Goal: Task Accomplishment & Management: Manage account settings

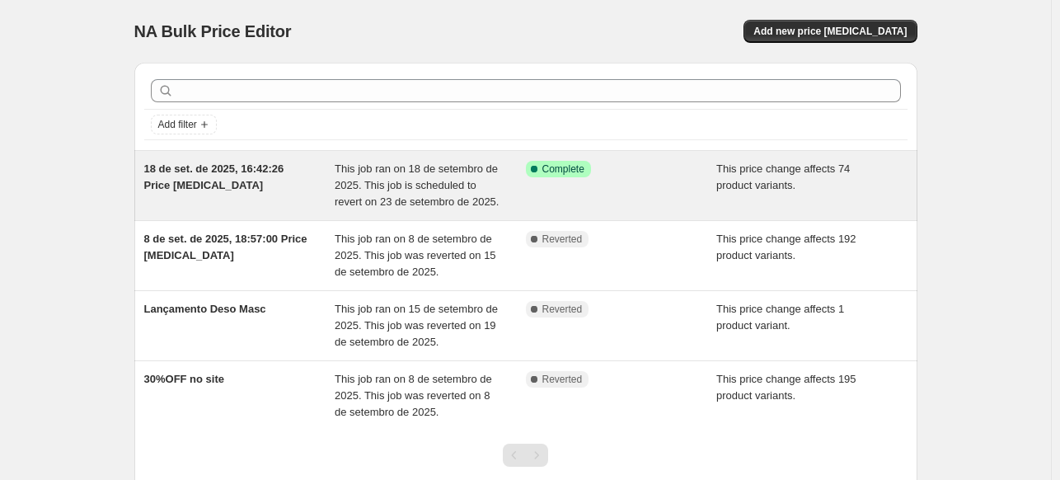
click at [405, 202] on span "This job ran on 18 de setembro de 2025. This job is scheduled to revert on 23 d…" at bounding box center [417, 184] width 164 height 45
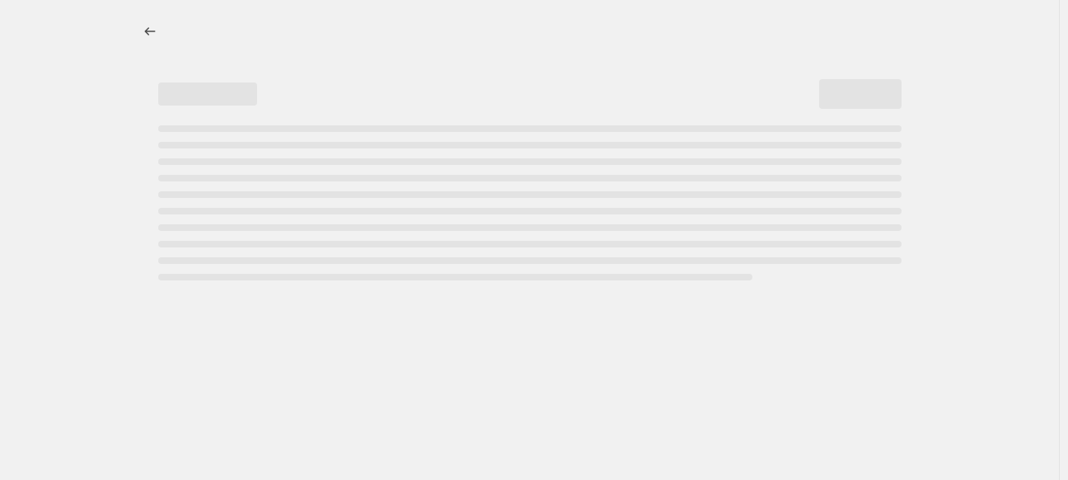
select select "pcap"
select select "no_change"
select select "collection"
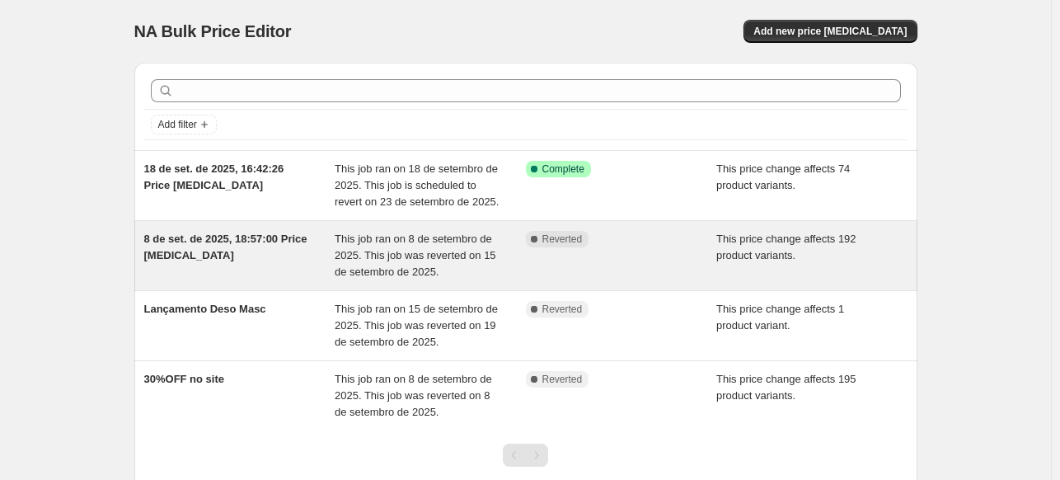
click at [432, 260] on span "This job ran on 8 de setembro de 2025. This job was reverted on 15 de setembro …" at bounding box center [416, 254] width 162 height 45
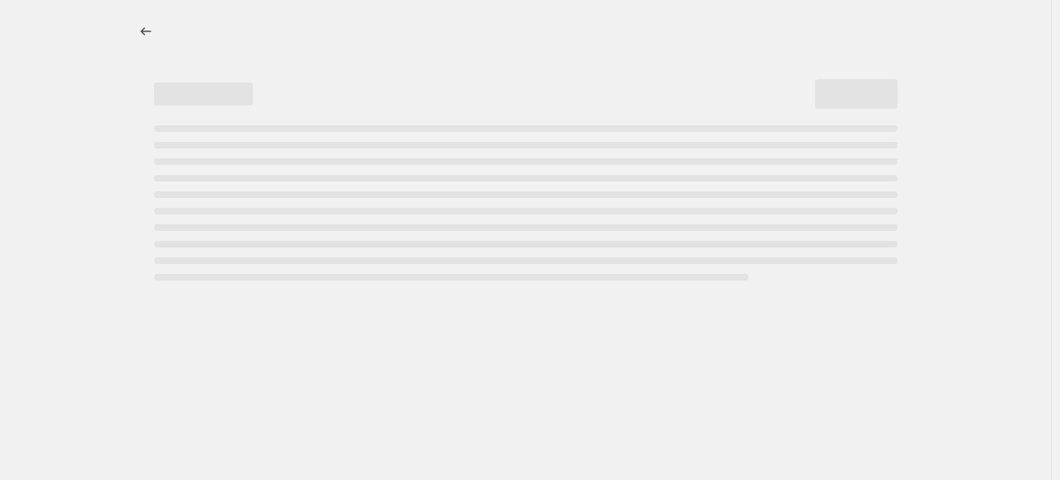
select select "pcap"
select select "no_change"
select select "collection"
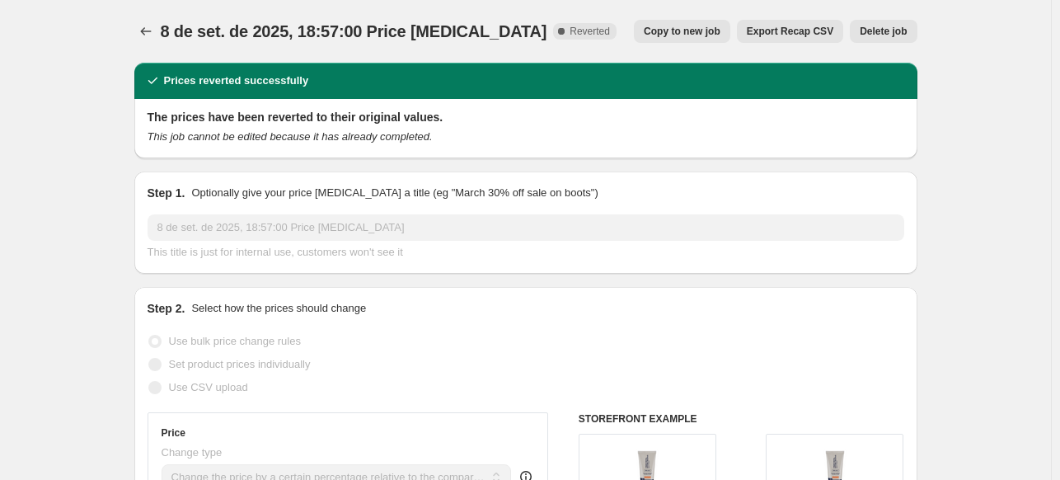
click at [905, 28] on span "Delete job" at bounding box center [883, 31] width 47 height 13
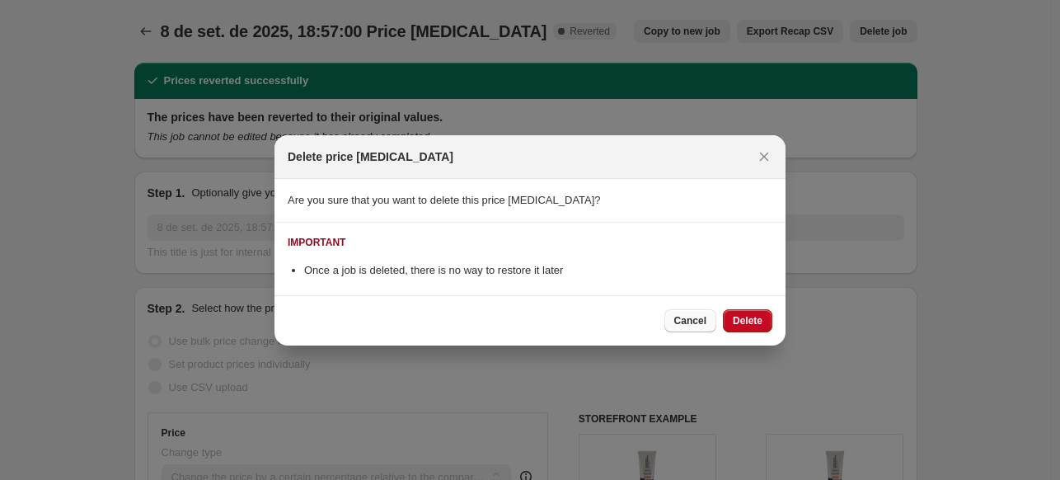
click at [705, 315] on span "Cancel" at bounding box center [690, 320] width 32 height 13
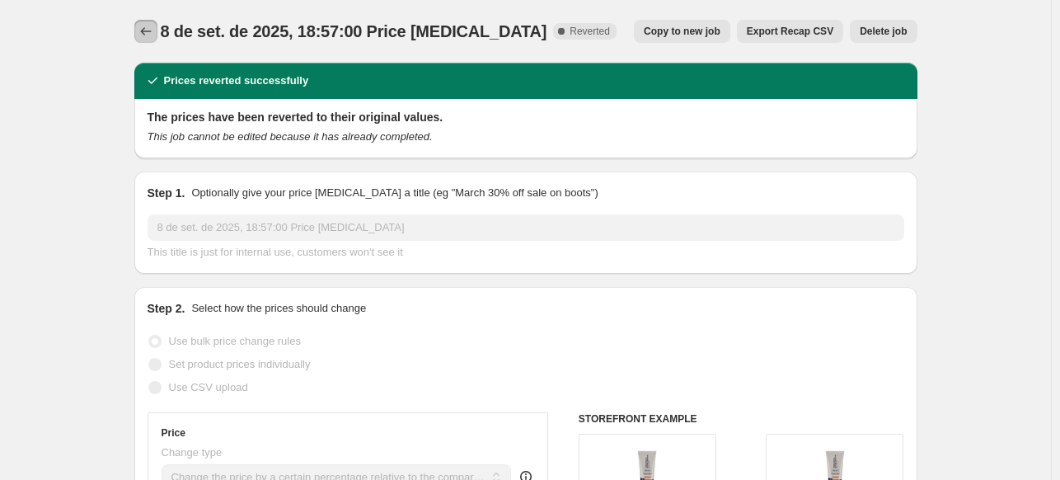
click at [138, 39] on button "Price change jobs" at bounding box center [145, 31] width 23 height 23
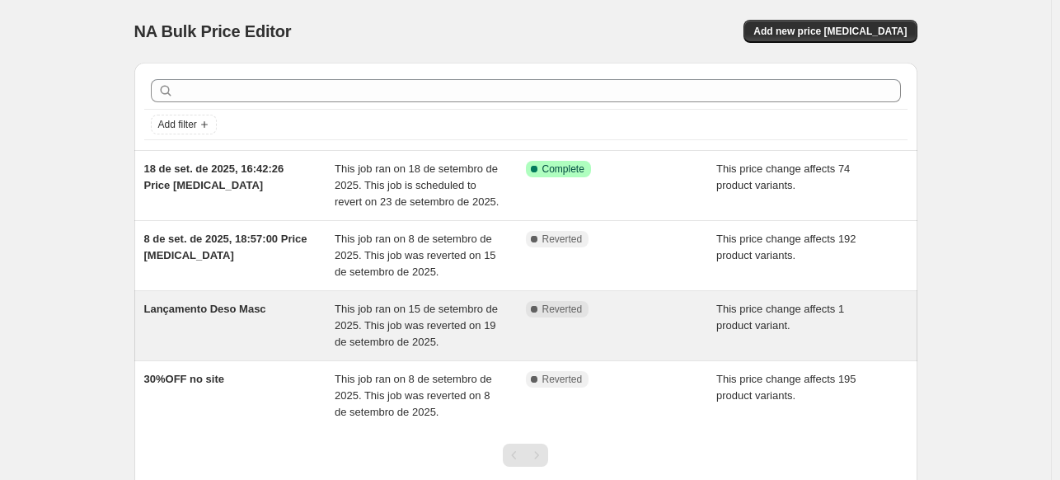
click at [326, 312] on div "Lançamento Deso Masc" at bounding box center [239, 325] width 191 height 49
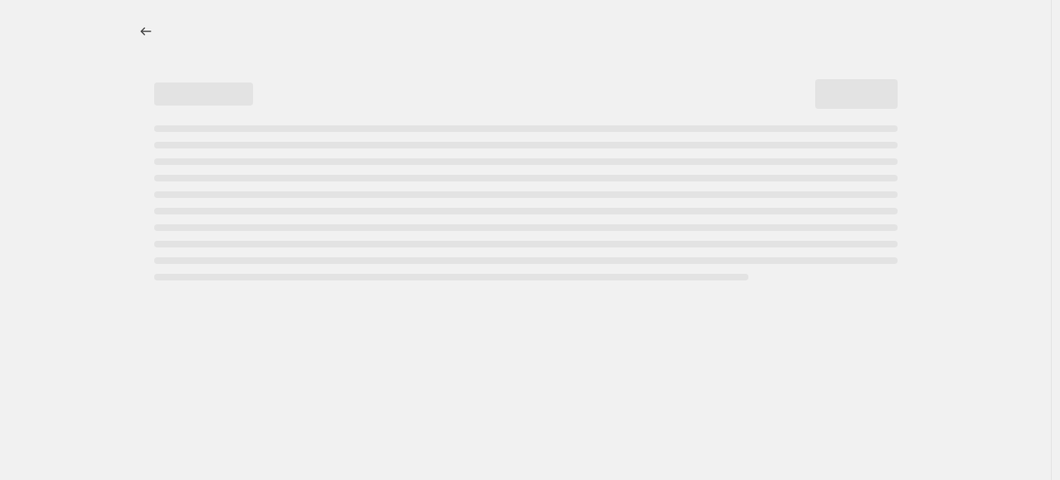
select select "pcap"
select select "no_change"
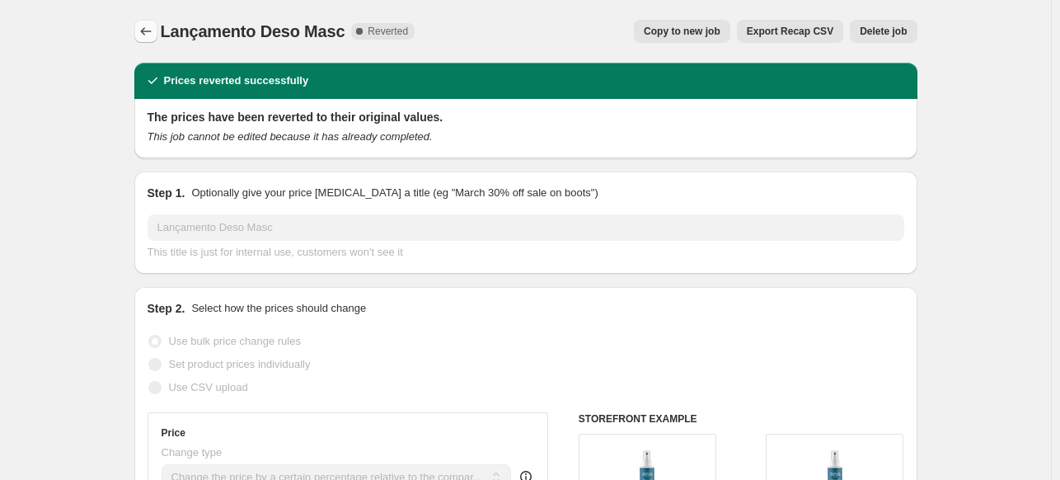
click at [152, 25] on icon "Price change jobs" at bounding box center [146, 31] width 16 height 16
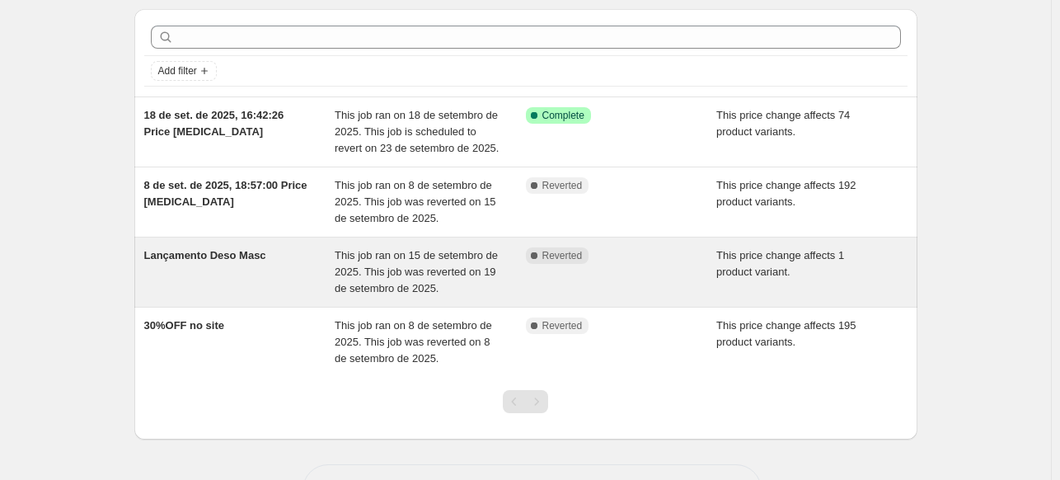
scroll to position [112, 0]
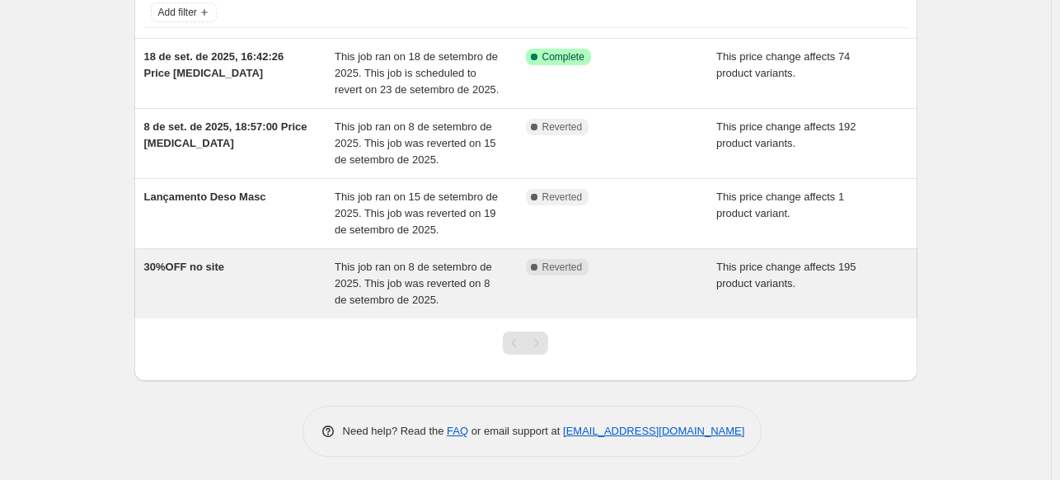
click at [353, 271] on span "This job ran on 8 de setembro de 2025. This job was reverted on 8 de setembro d…" at bounding box center [413, 282] width 157 height 45
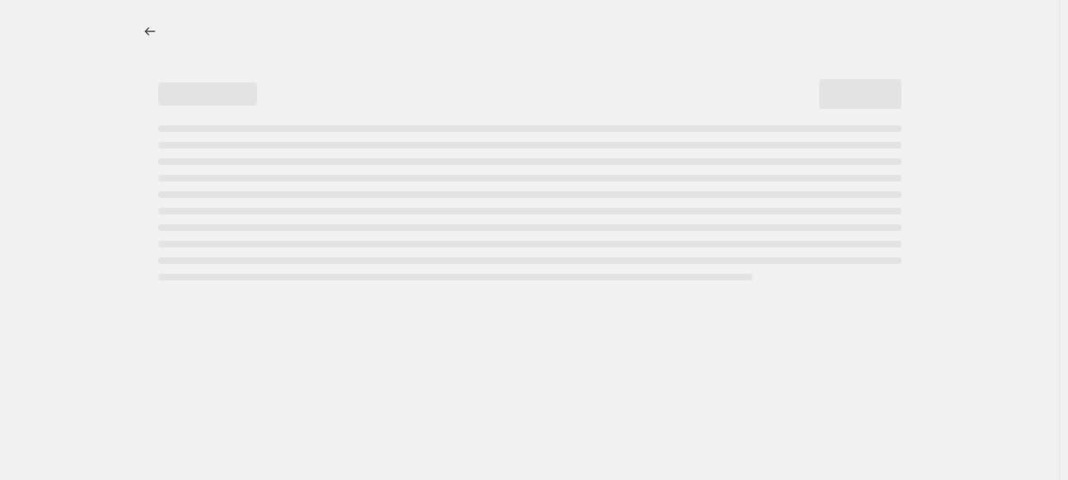
select select "pcap"
select select "no_change"
select select "collection"
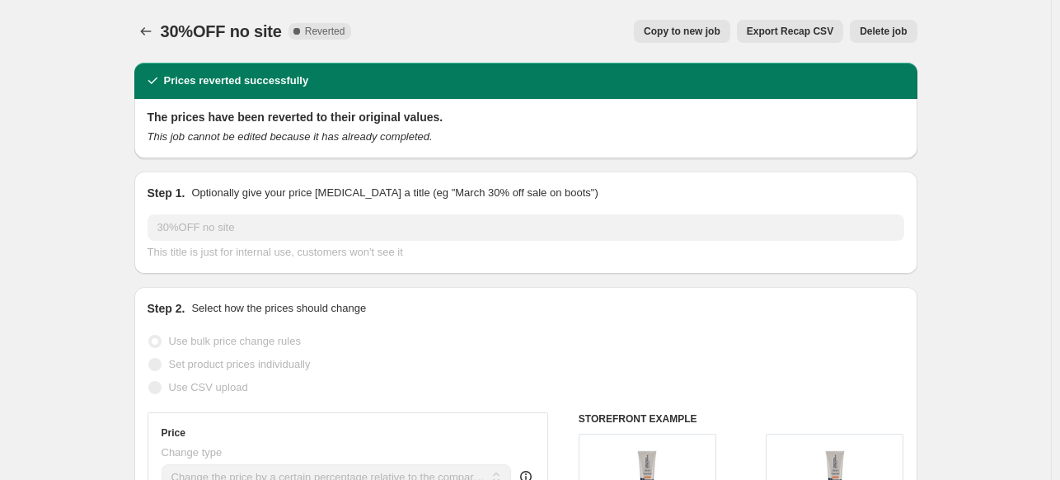
click at [905, 37] on span "Delete job" at bounding box center [883, 31] width 47 height 13
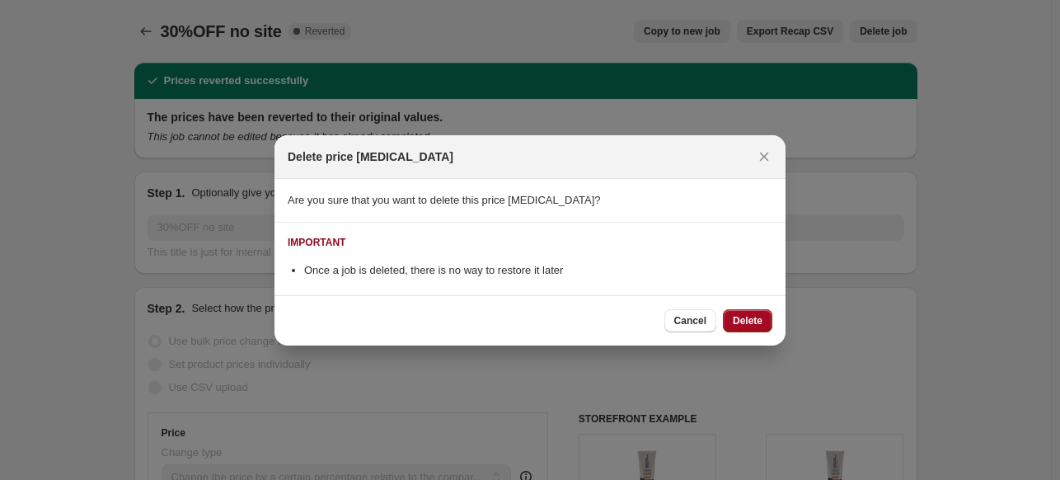
click at [743, 316] on span "Delete" at bounding box center [748, 320] width 30 height 13
